Goal: Navigation & Orientation: Find specific page/section

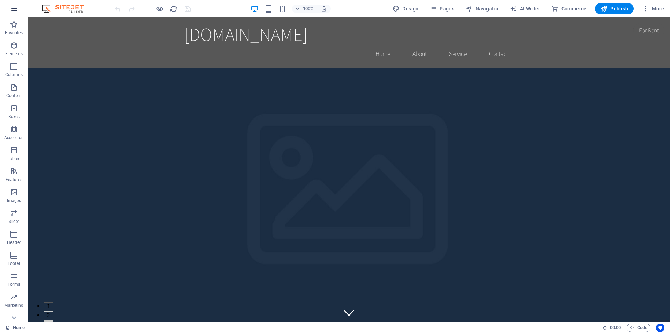
click at [15, 8] on icon "button" at bounding box center [14, 9] width 8 height 8
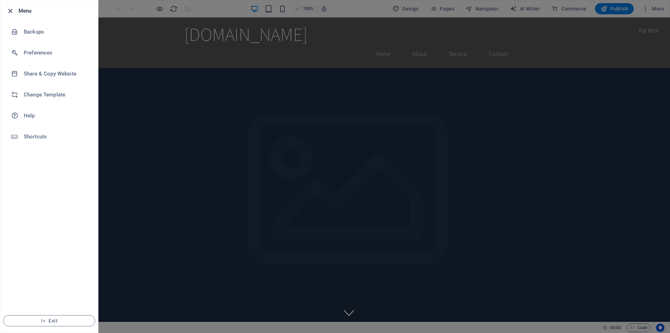
click at [9, 11] on icon "button" at bounding box center [10, 11] width 8 height 8
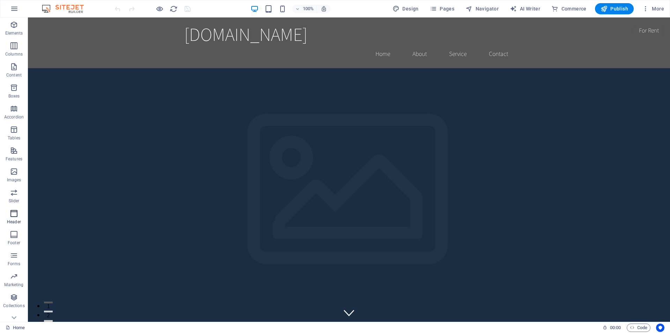
scroll to position [31, 0]
click at [647, 9] on icon "button" at bounding box center [645, 8] width 7 height 7
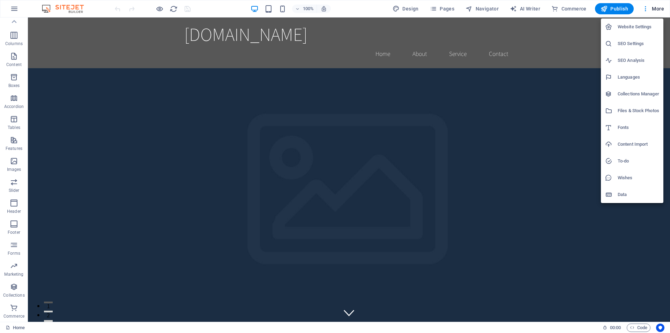
click at [481, 91] on div at bounding box center [335, 166] width 670 height 333
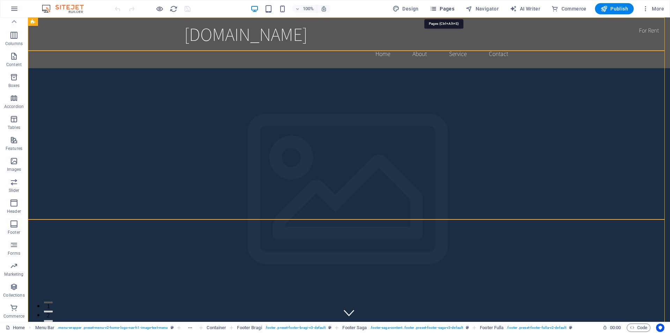
click at [450, 8] on span "Pages" at bounding box center [442, 8] width 24 height 7
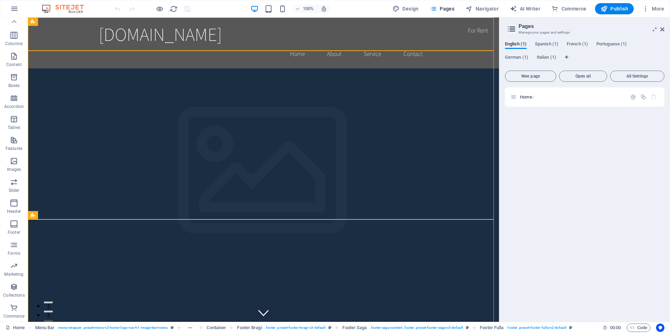
drag, startPoint x: 515, startPoint y: 99, endPoint x: 507, endPoint y: 138, distance: 39.9
click at [507, 138] on div "Home /" at bounding box center [584, 201] width 159 height 229
click at [634, 97] on icon "button" at bounding box center [633, 97] width 6 height 6
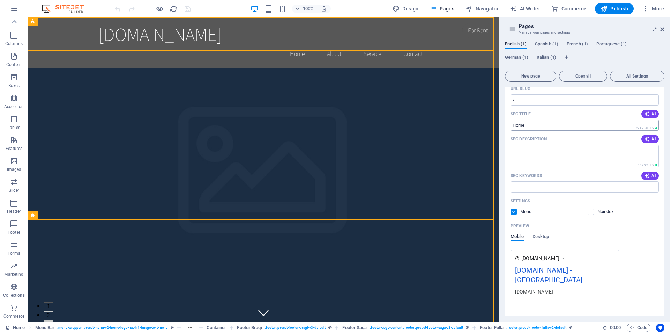
scroll to position [53, 0]
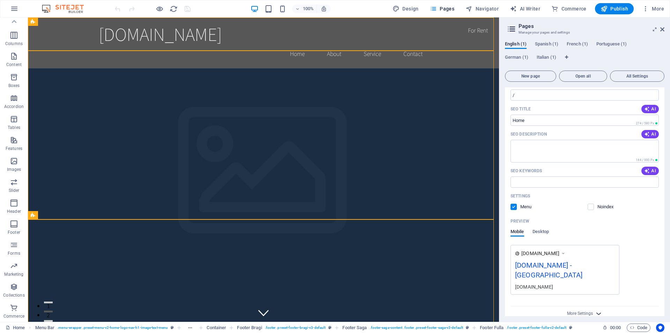
click at [598, 309] on icon "button" at bounding box center [599, 313] width 8 height 8
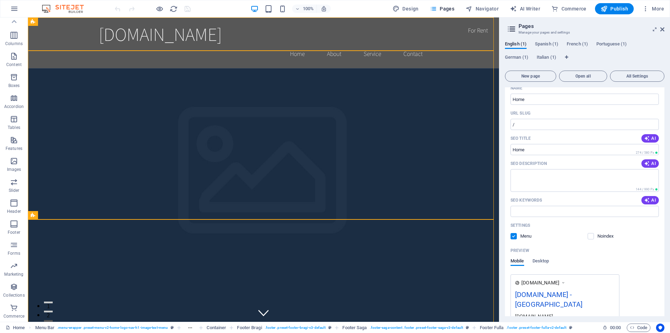
scroll to position [0, 0]
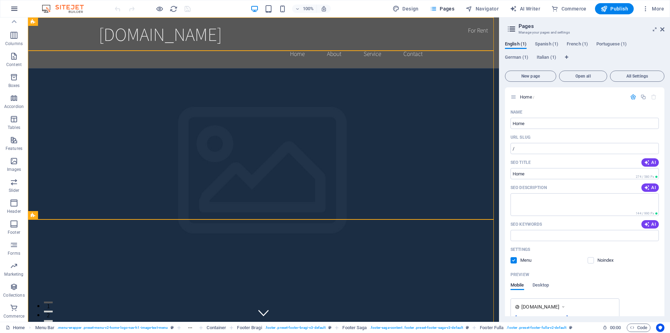
click at [15, 7] on icon "button" at bounding box center [14, 9] width 8 height 8
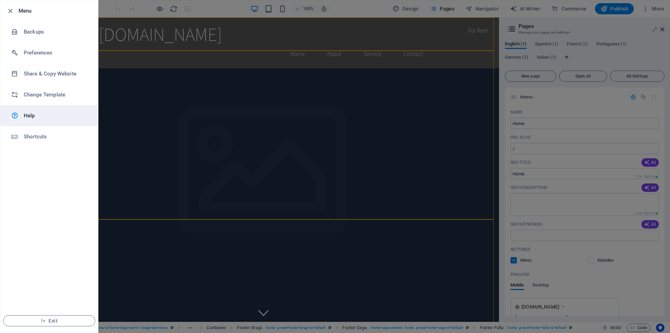
click at [31, 117] on h6 "Help" at bounding box center [56, 115] width 65 height 8
